Goal: Information Seeking & Learning: Learn about a topic

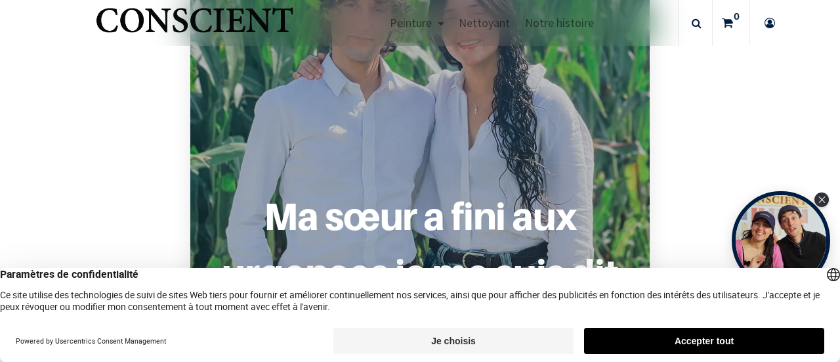
scroll to position [1028, 0]
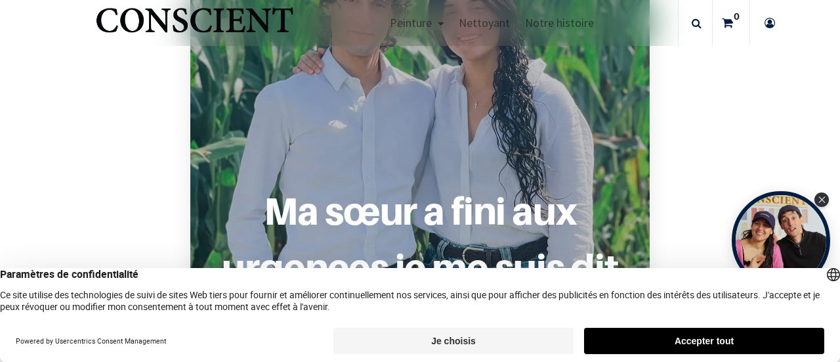
click at [434, 343] on button "Je choisis" at bounding box center [453, 340] width 240 height 26
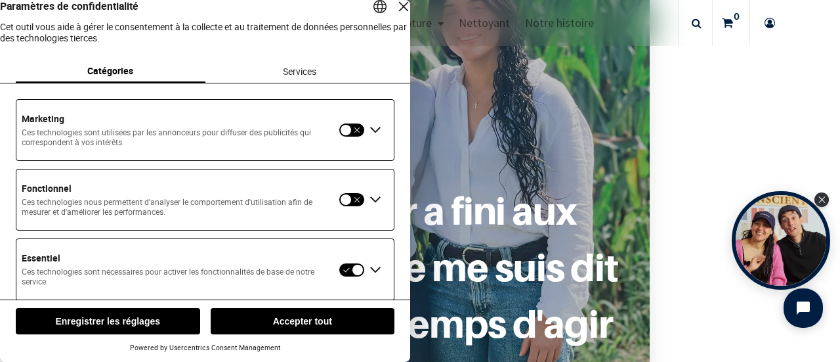
click at [150, 327] on button "Enregistrer les réglages" at bounding box center [108, 321] width 184 height 26
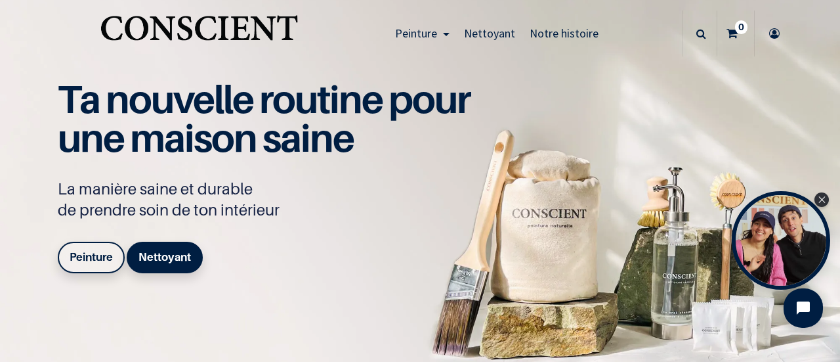
scroll to position [17, 0]
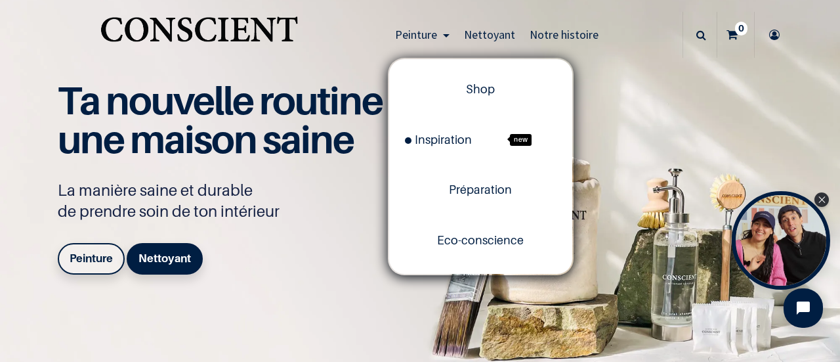
click at [408, 27] on span "Peinture" at bounding box center [416, 34] width 42 height 15
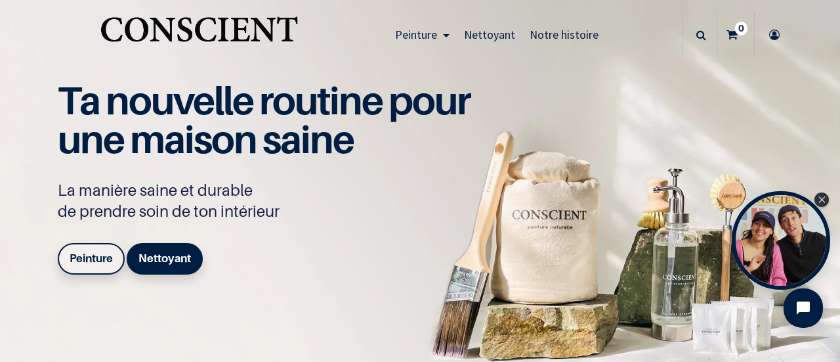
click at [464, 28] on span "Nettoyant" at bounding box center [489, 34] width 51 height 15
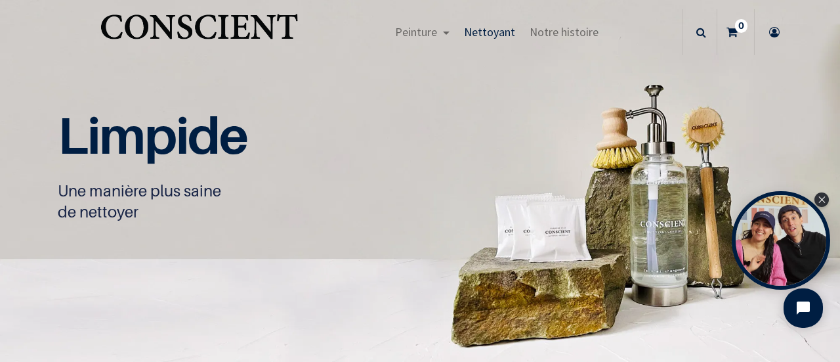
scroll to position [26, 0]
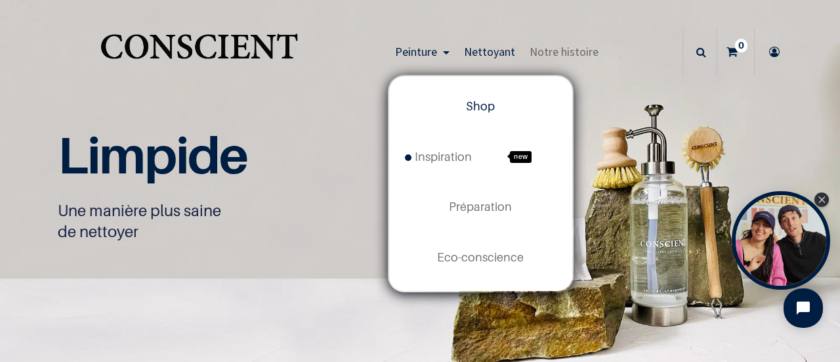
click at [474, 99] on span "Shop" at bounding box center [480, 106] width 29 height 14
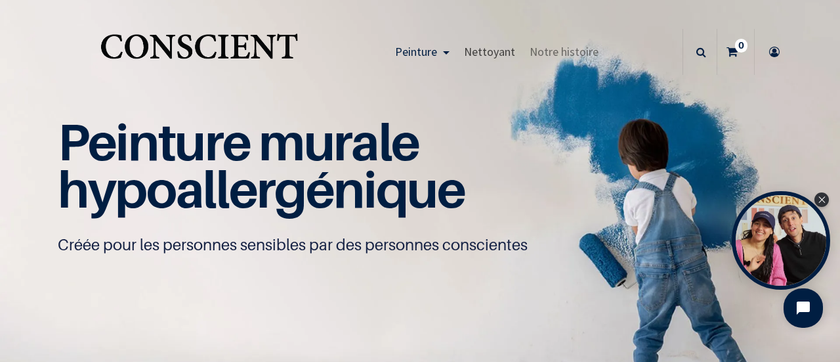
click at [467, 47] on span "Nettoyant" at bounding box center [489, 51] width 51 height 15
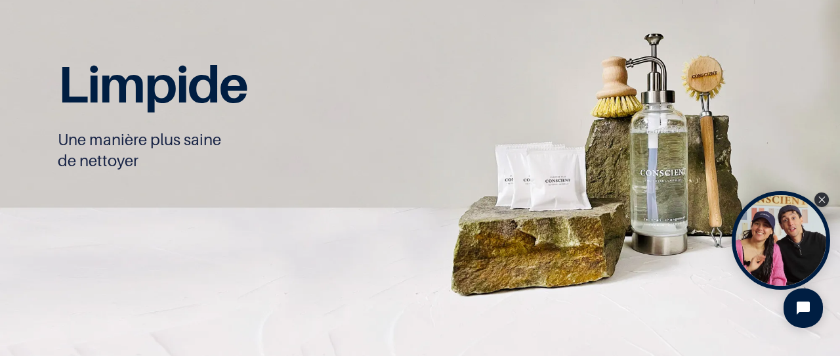
scroll to position [64, 0]
